Goal: Task Accomplishment & Management: Use online tool/utility

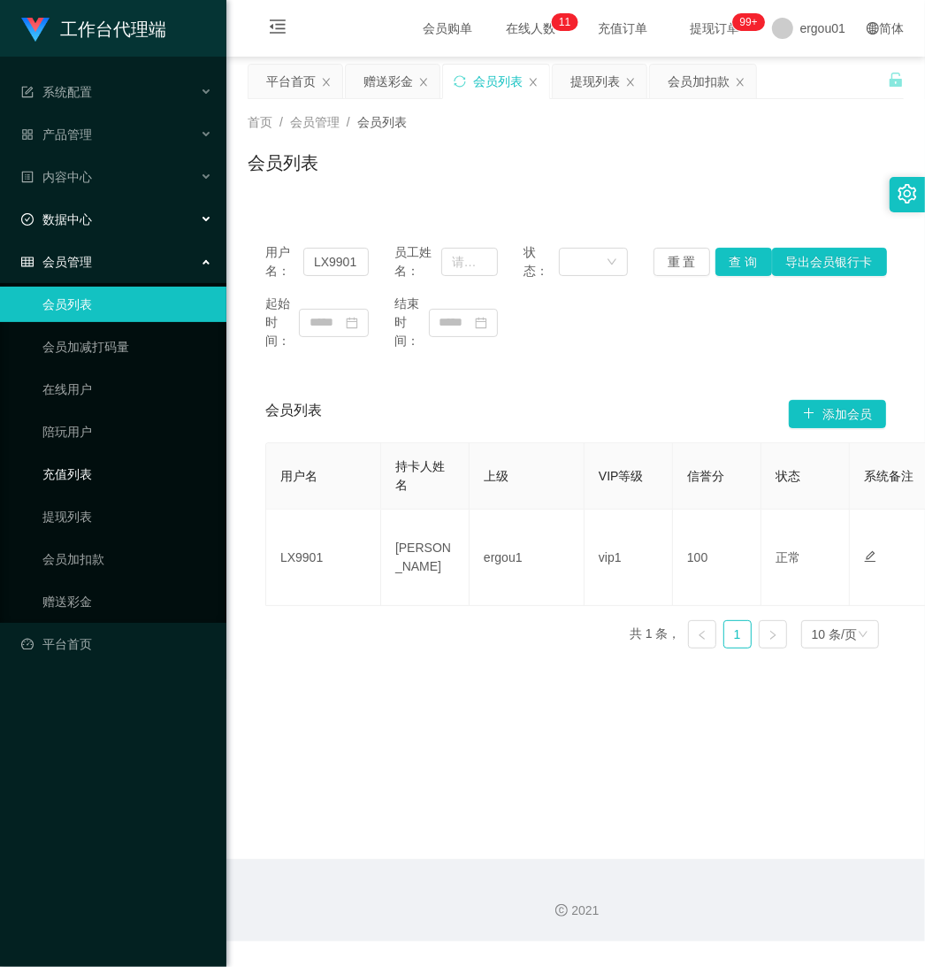
scroll to position [0, 740]
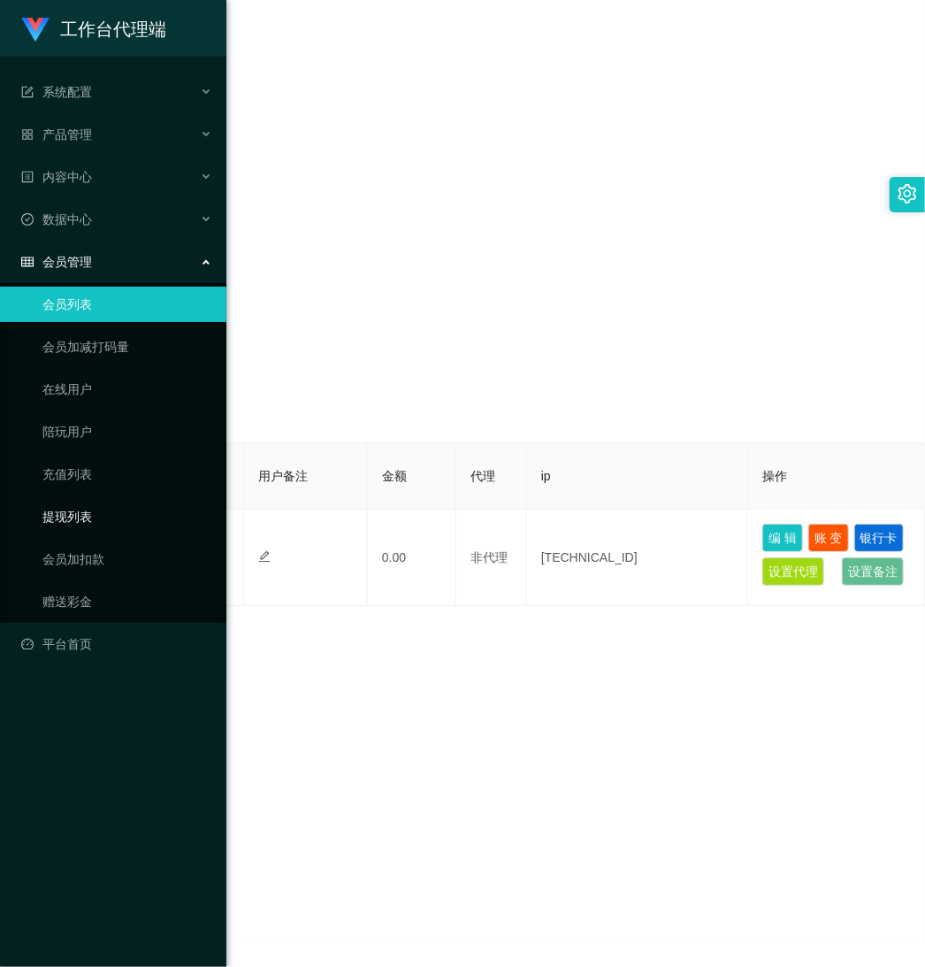
click at [97, 523] on link "提现列表" at bounding box center [127, 516] width 170 height 35
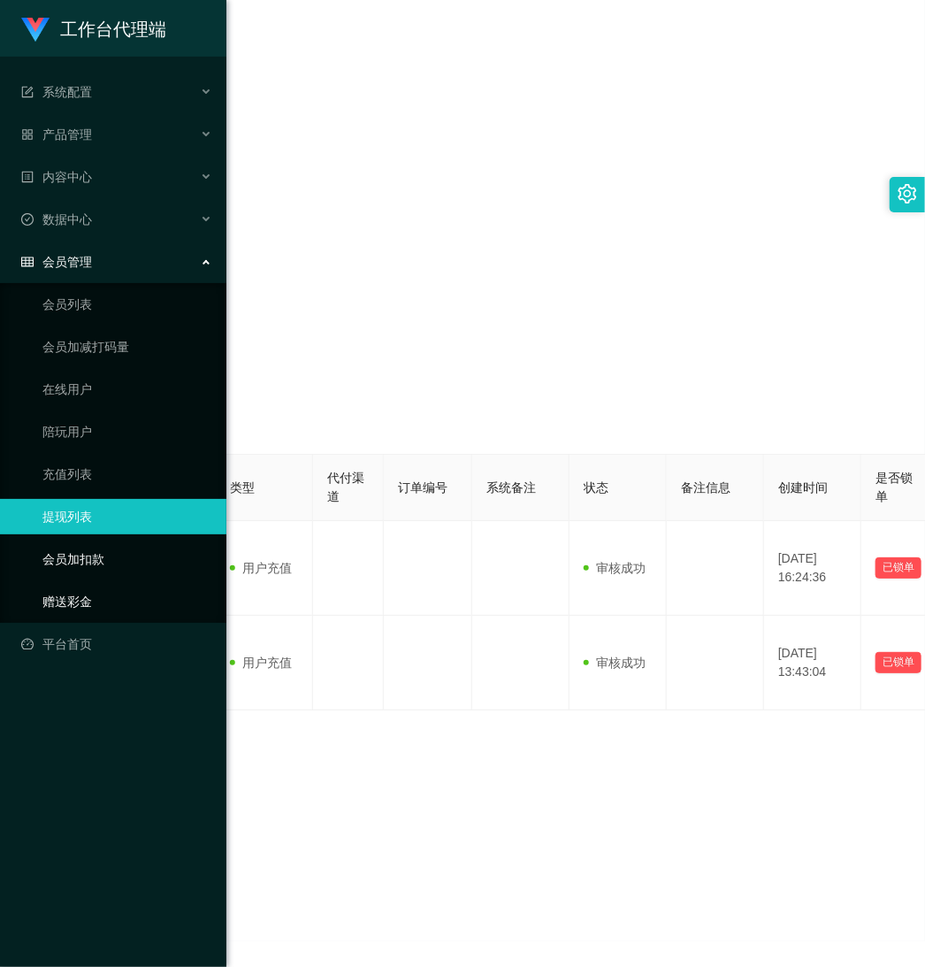
click at [80, 595] on link "赠送彩金" at bounding box center [127, 601] width 170 height 35
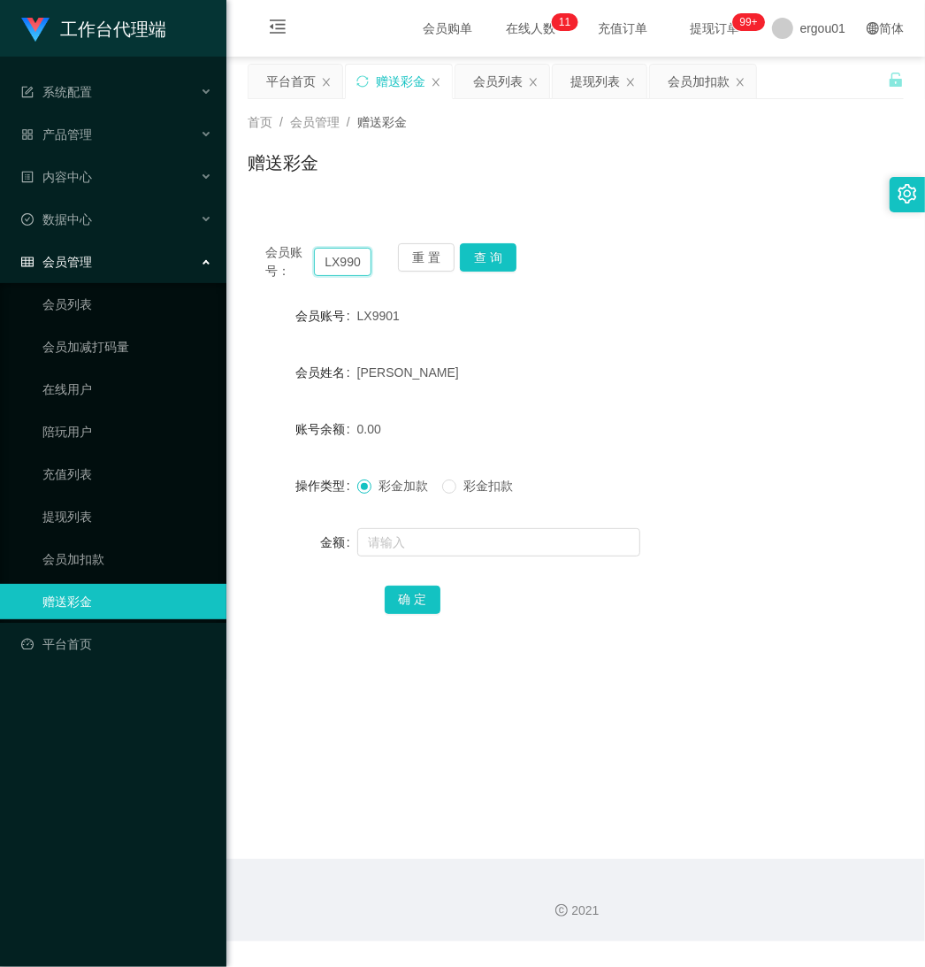
scroll to position [0, 5]
drag, startPoint x: 318, startPoint y: 261, endPoint x: 568, endPoint y: 329, distance: 258.5
click at [568, 329] on div "会员账号： LX9901 重 置 查 询 会员账号 LX9901 会员姓名 [PERSON_NAME] 账号余额 0.00 操作类型 彩金加款 彩金扣款 金额…" at bounding box center [576, 440] width 656 height 430
drag, startPoint x: 339, startPoint y: 262, endPoint x: 345, endPoint y: 274, distance: 13.8
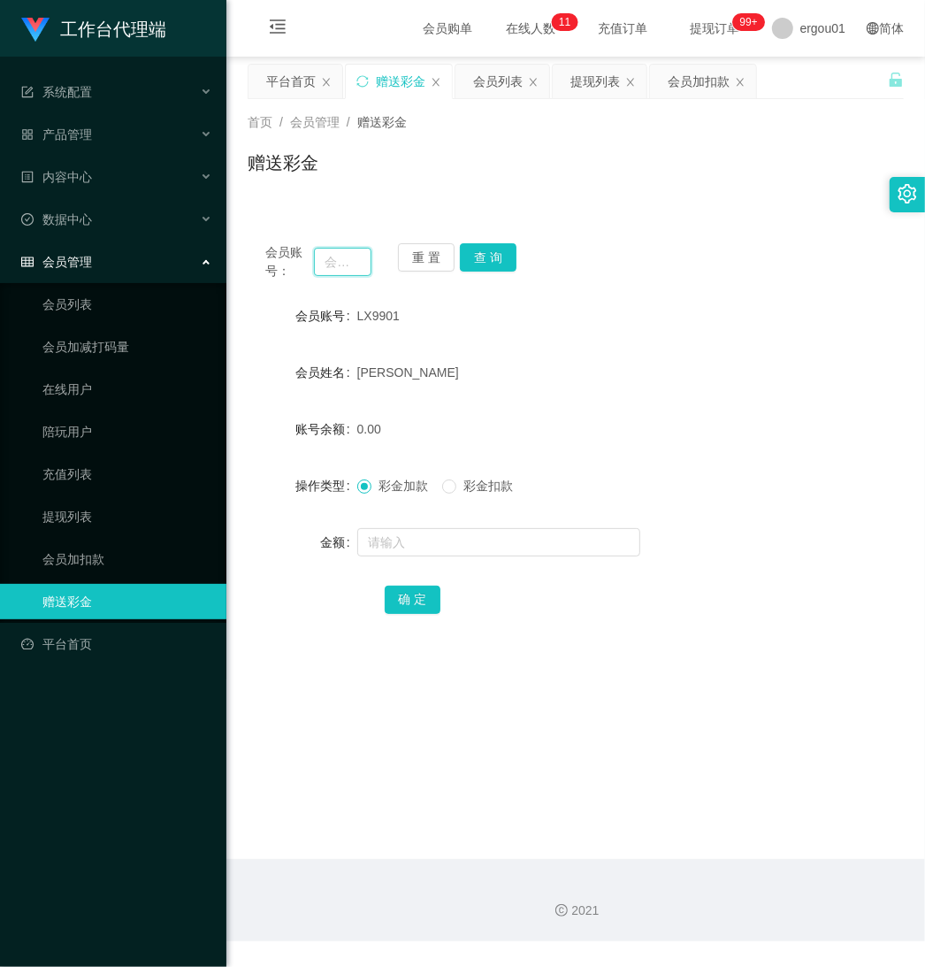
click at [339, 263] on input "text" at bounding box center [342, 262] width 57 height 28
paste input "Han2786"
type input "Han2786"
click at [487, 253] on button "查 询" at bounding box center [488, 257] width 57 height 28
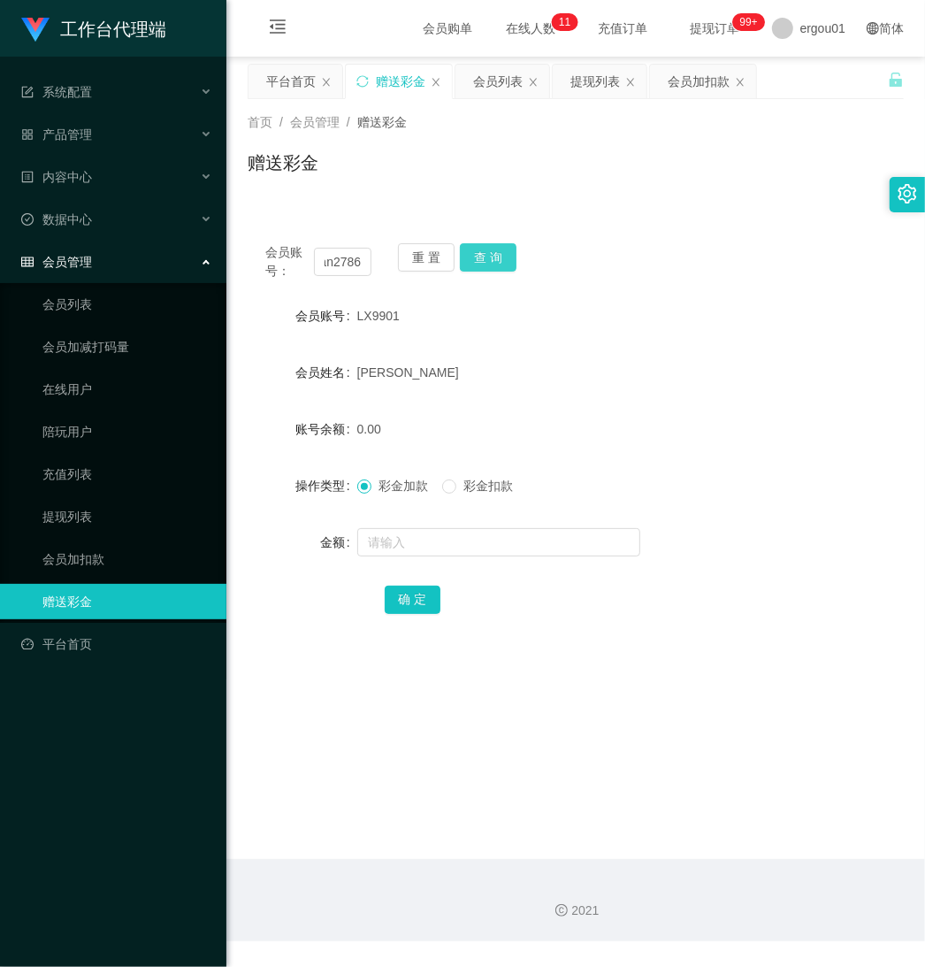
scroll to position [0, 0]
drag, startPoint x: 402, startPoint y: 550, endPoint x: 736, endPoint y: 88, distance: 569.4
click at [402, 550] on input "text" at bounding box center [498, 542] width 283 height 28
click at [426, 536] on input "text" at bounding box center [498, 542] width 283 height 28
type input "500"
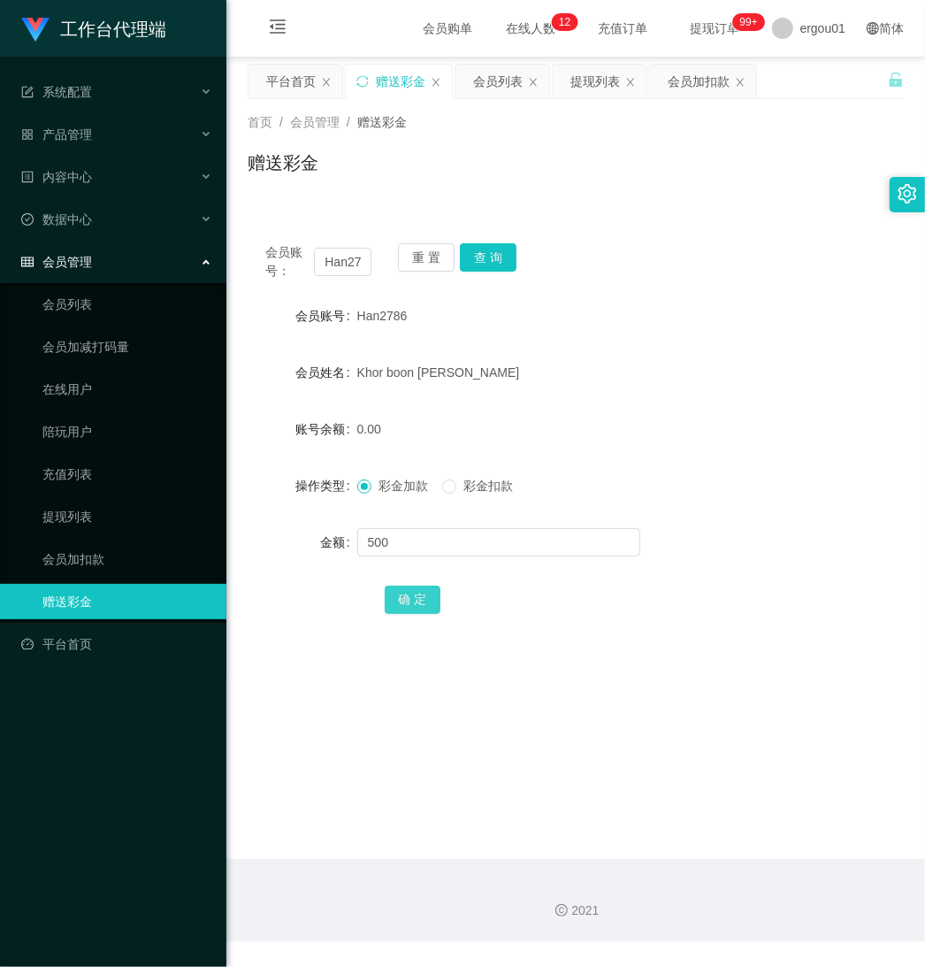
drag, startPoint x: 376, startPoint y: 599, endPoint x: 396, endPoint y: 597, distance: 20.4
click at [378, 599] on div "确 定" at bounding box center [576, 598] width 656 height 35
click at [398, 595] on button "确 定" at bounding box center [413, 599] width 57 height 28
drag, startPoint x: 407, startPoint y: 314, endPoint x: 351, endPoint y: 318, distance: 55.9
click at [350, 317] on div "会员账号 Han2786" at bounding box center [576, 315] width 656 height 35
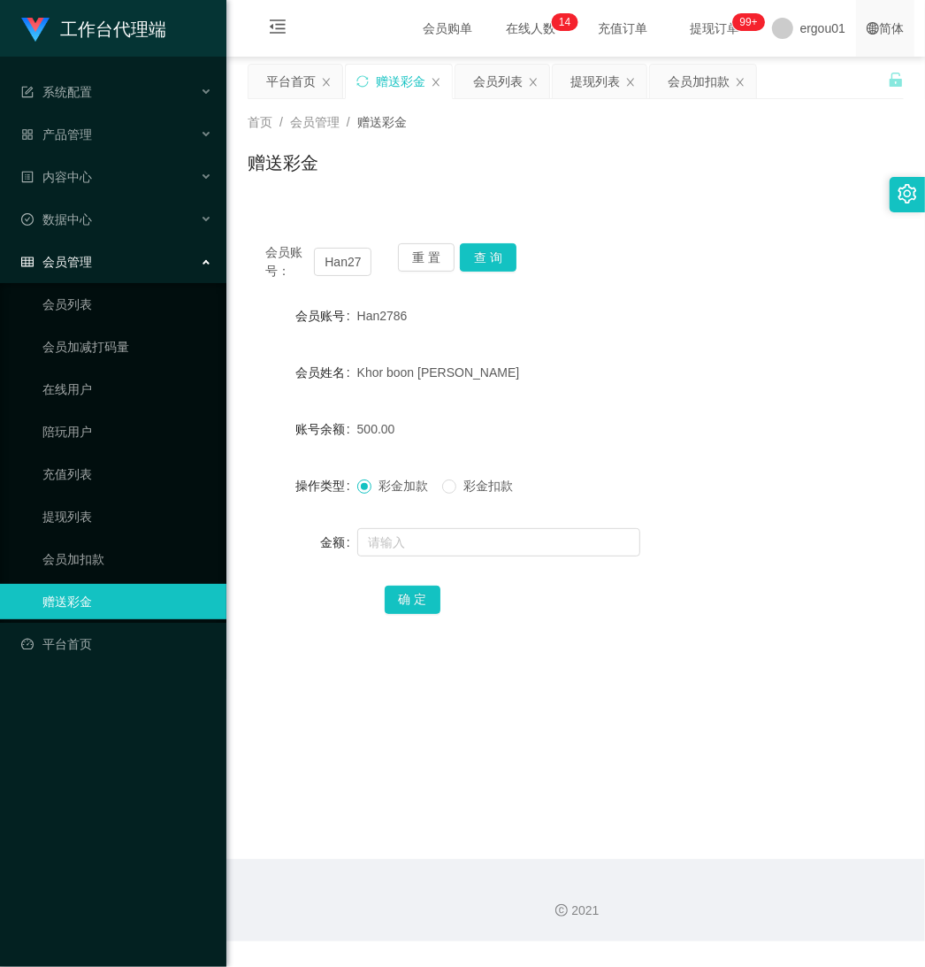
copy div "会员账号 Han2786"
drag, startPoint x: 324, startPoint y: 258, endPoint x: 769, endPoint y: 316, distance: 449.4
click at [750, 310] on div "会员账号： Han2786 重 置 查 询 会员账号 Han2786 会员姓名 Khor boon [PERSON_NAME] 账号余额 500.00 操作类…" at bounding box center [576, 440] width 656 height 430
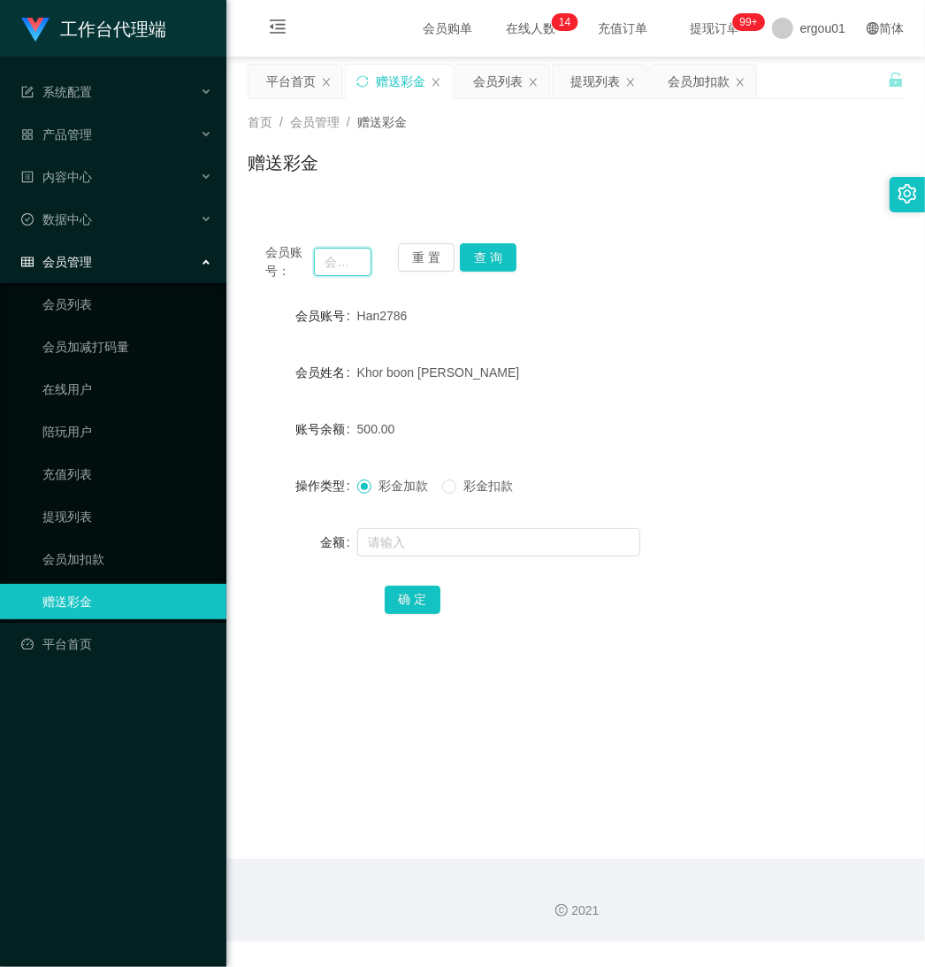
click at [348, 255] on input "text" at bounding box center [342, 262] width 57 height 28
paste input "1029384756"
type input "1029384756"
click at [486, 263] on button "查 询" at bounding box center [488, 257] width 57 height 28
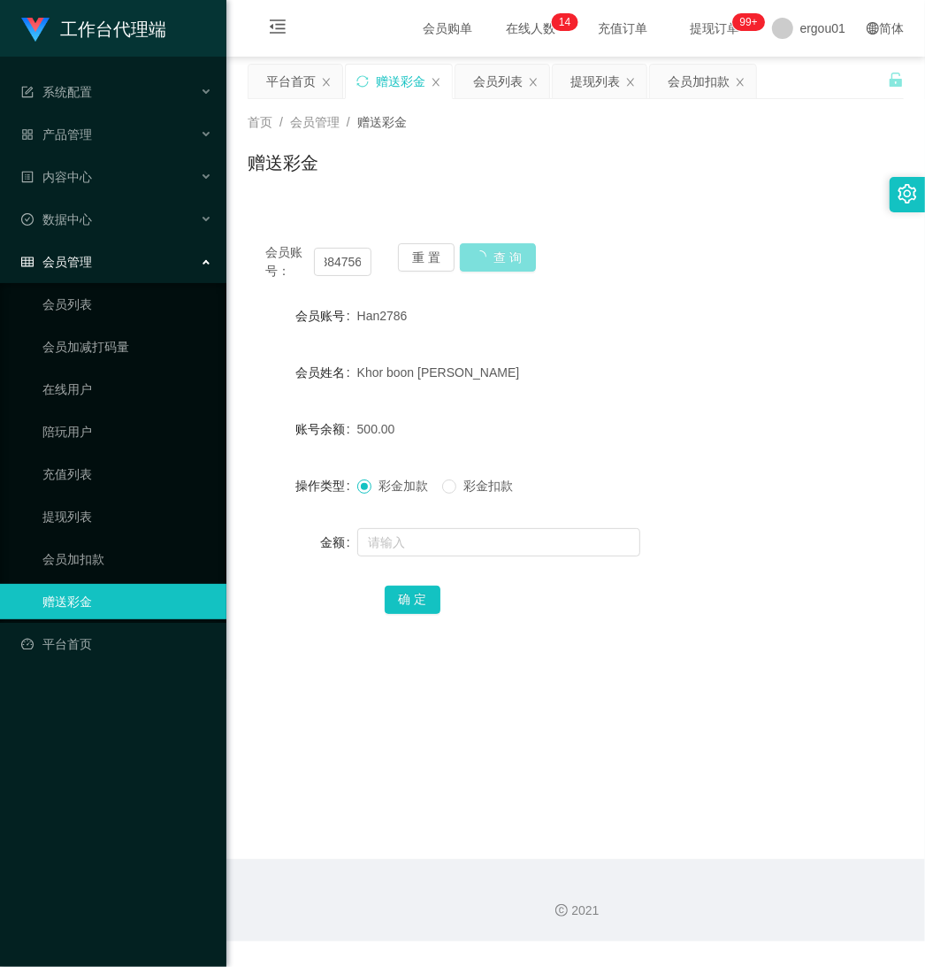
scroll to position [0, 0]
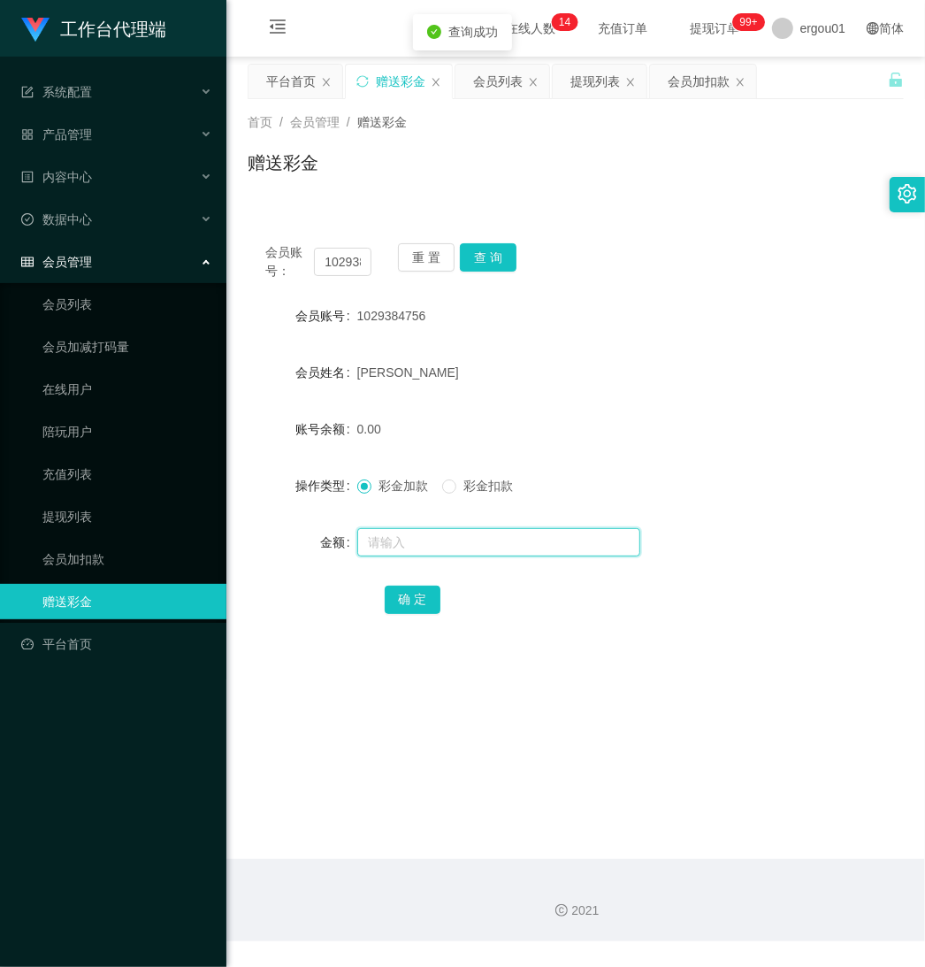
click at [391, 535] on input "text" at bounding box center [498, 542] width 283 height 28
type input "100"
click at [447, 597] on div "确 定" at bounding box center [576, 598] width 383 height 35
click at [418, 595] on button "确 定" at bounding box center [413, 599] width 57 height 28
